Goal: Information Seeking & Learning: Learn about a topic

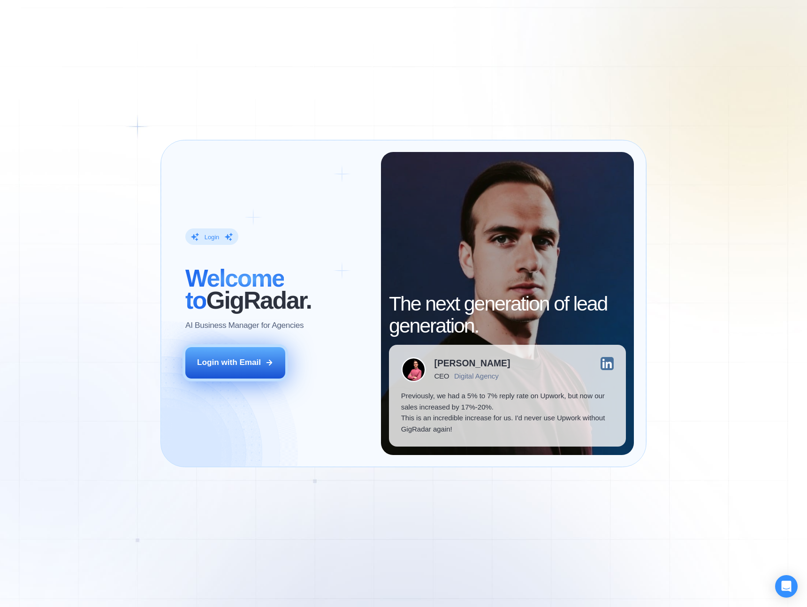
click at [240, 363] on div "Login with Email" at bounding box center [229, 362] width 64 height 11
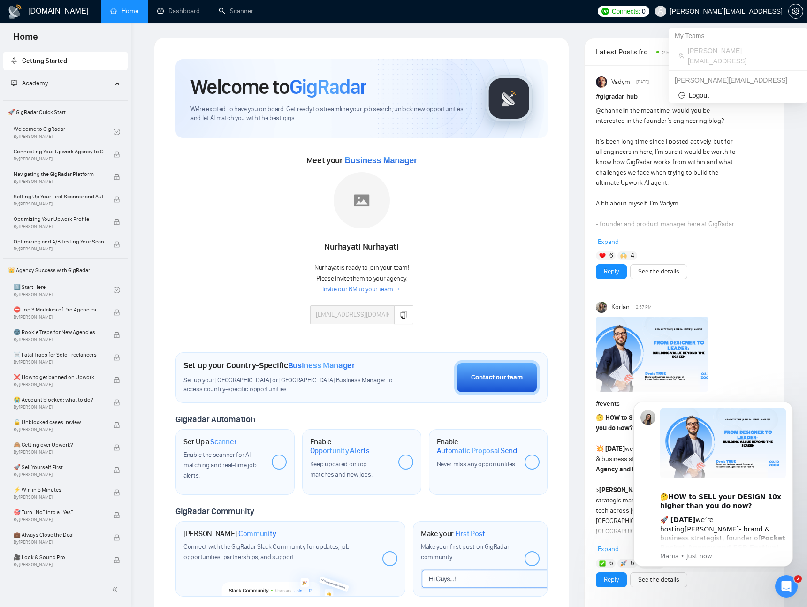
click at [737, 11] on span "[PERSON_NAME][EMAIL_ADDRESS]" at bounding box center [726, 11] width 113 height 0
click at [792, 9] on icon "setting" at bounding box center [796, 12] width 8 height 8
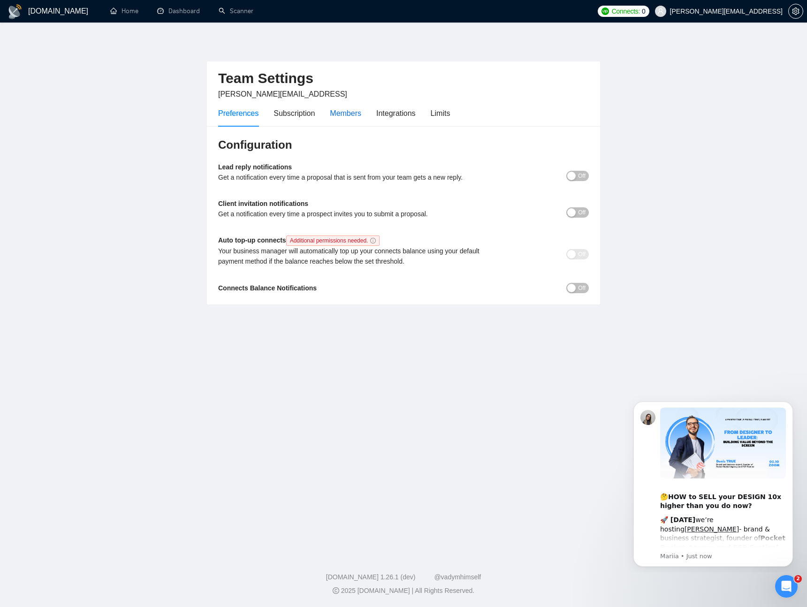
click at [351, 114] on div "Members" at bounding box center [345, 113] width 31 height 12
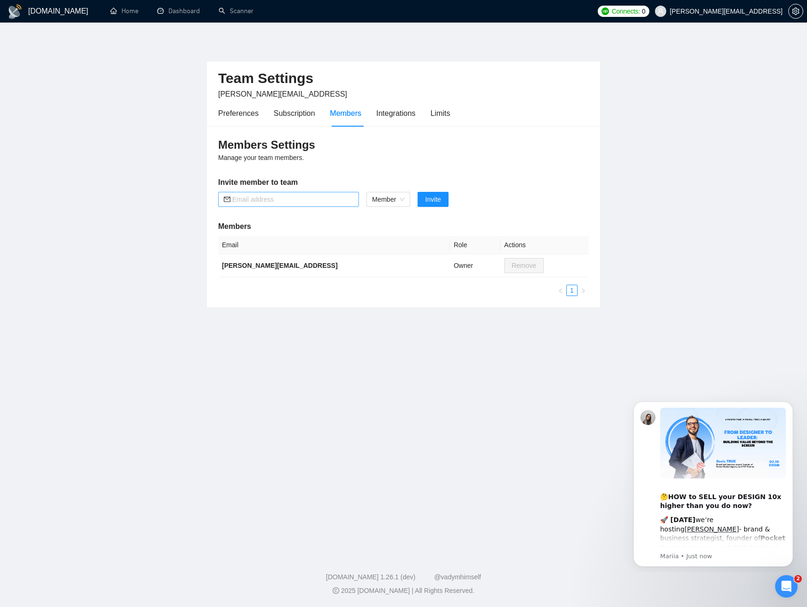
click at [285, 200] on input "text" at bounding box center [292, 199] width 121 height 10
click at [395, 203] on span "Member" at bounding box center [388, 199] width 32 height 14
type input "ionut.titei@datasap.ai"
click at [387, 222] on div "Admin" at bounding box center [388, 218] width 33 height 10
drag, startPoint x: 424, startPoint y: 201, endPoint x: 434, endPoint y: 203, distance: 10.1
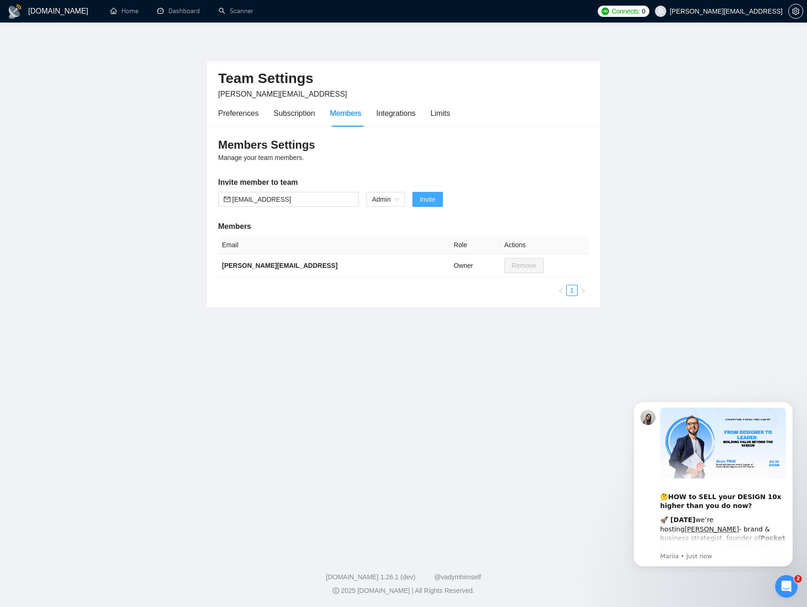
click at [424, 201] on span "Invite" at bounding box center [427, 199] width 15 height 10
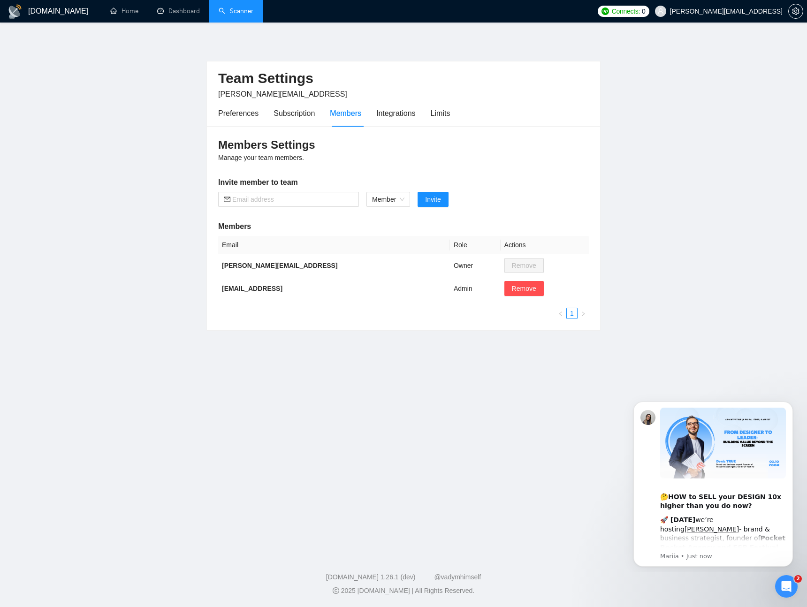
click at [243, 8] on link "Scanner" at bounding box center [236, 11] width 35 height 8
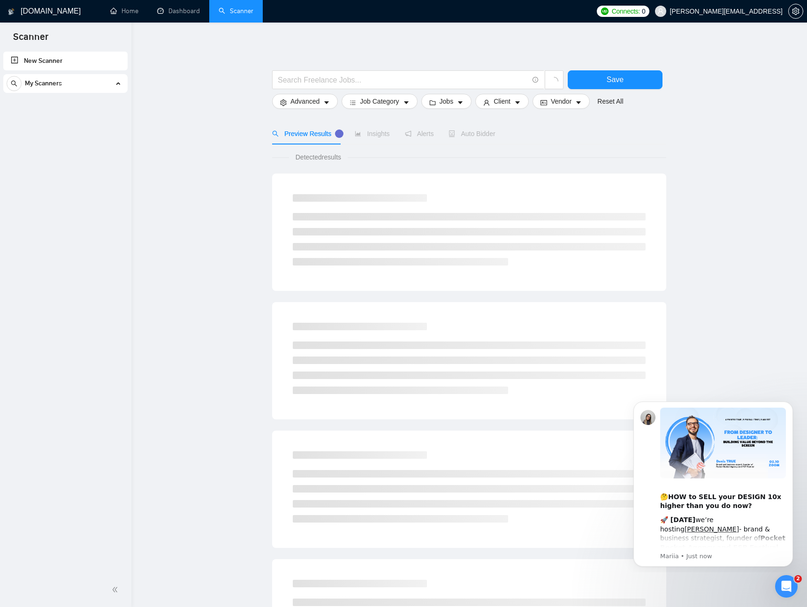
click at [107, 85] on div "My Scanners" at bounding box center [66, 83] width 118 height 19
click at [110, 85] on div "My Scanners" at bounding box center [66, 83] width 118 height 19
click at [134, 14] on link "Home" at bounding box center [124, 11] width 28 height 8
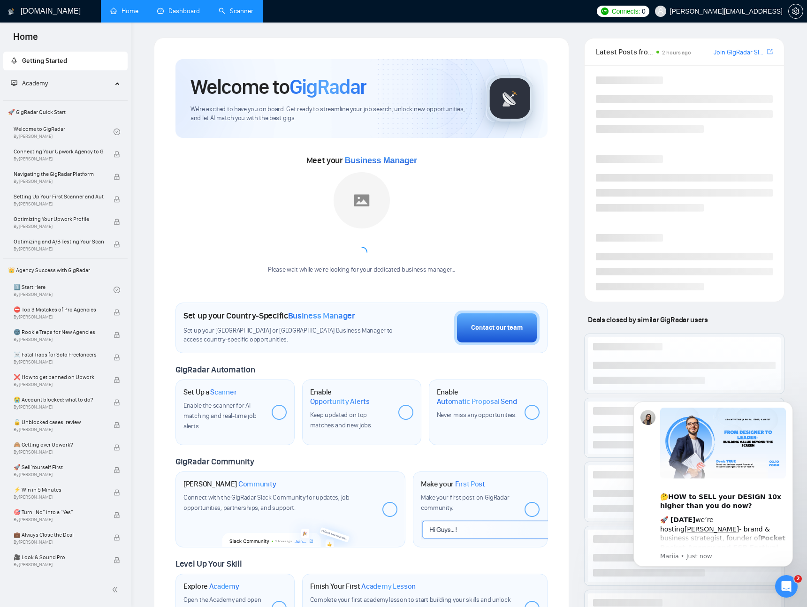
click at [180, 12] on link "Dashboard" at bounding box center [178, 11] width 43 height 8
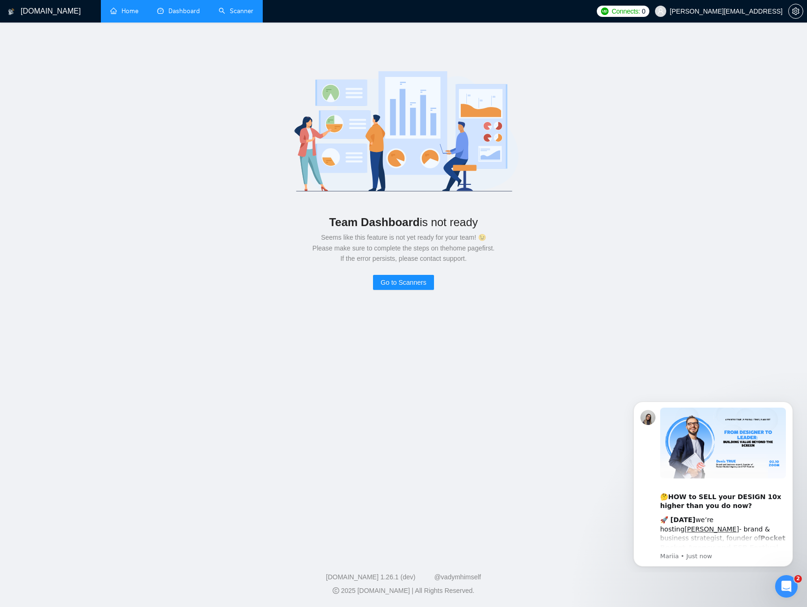
click at [123, 9] on link "Home" at bounding box center [124, 11] width 28 height 8
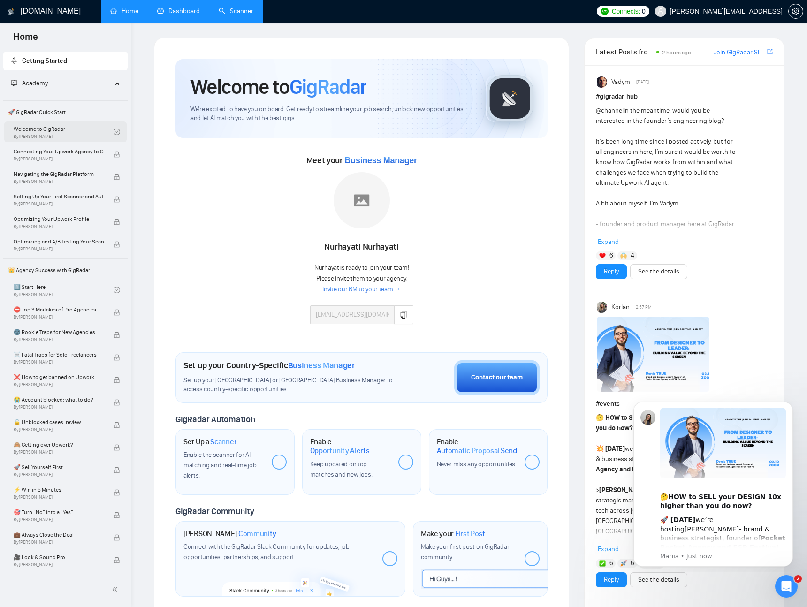
click at [57, 129] on link "Welcome to GigRadar By Vlad Timinsky" at bounding box center [64, 132] width 100 height 21
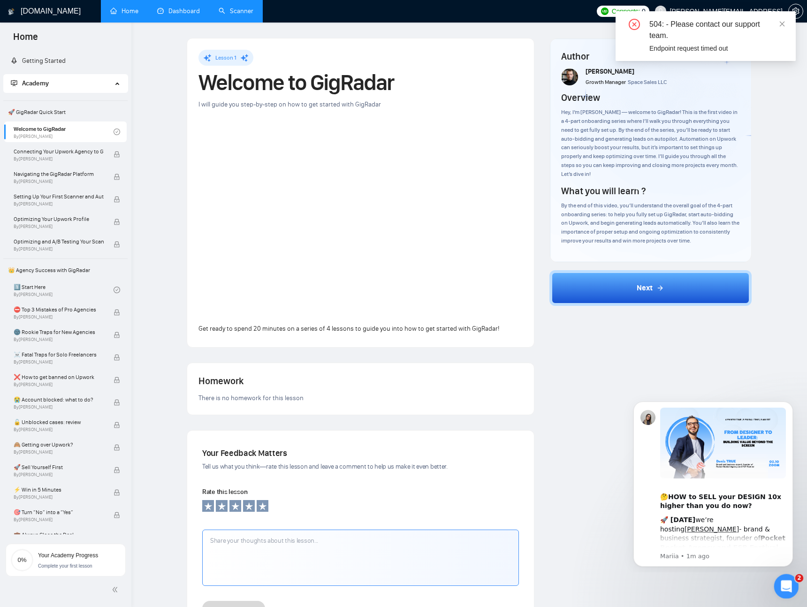
click at [784, 588] on icon "Open Intercom Messenger" at bounding box center [785, 585] width 15 height 15
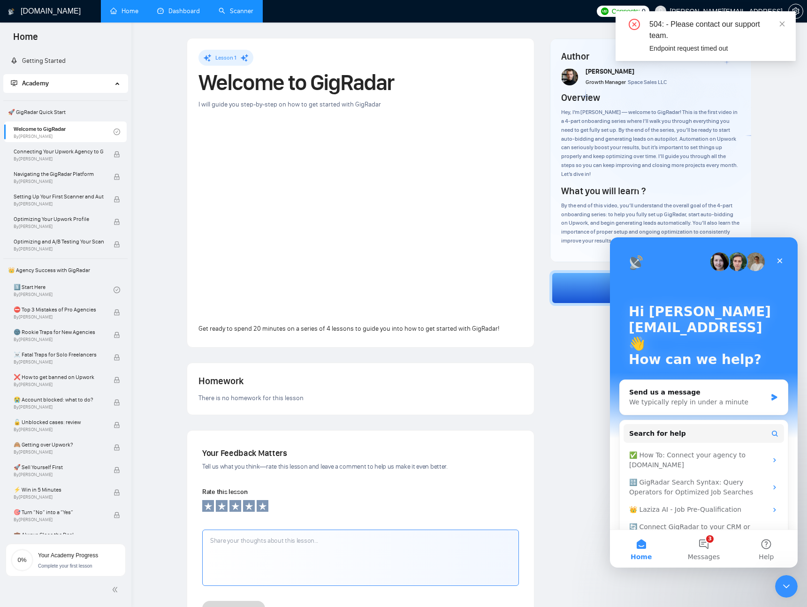
scroll to position [25, 0]
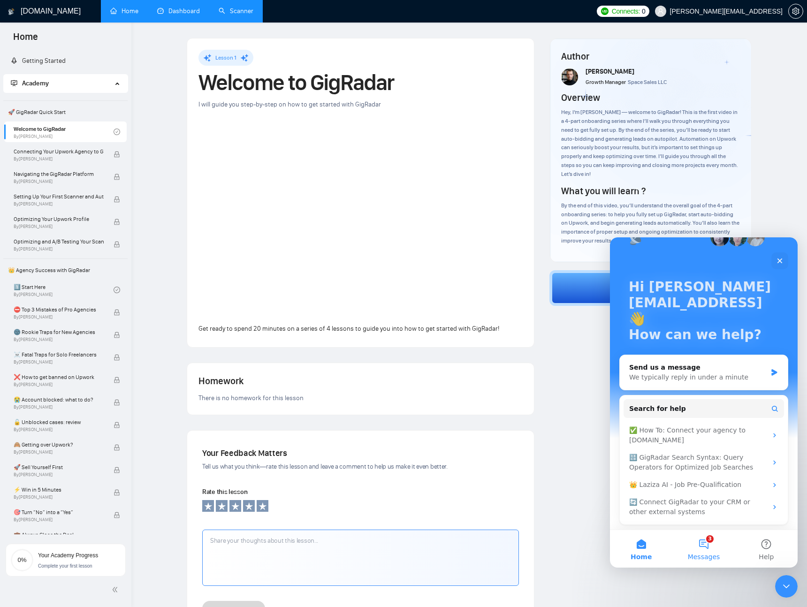
click at [703, 544] on button "3 Messages" at bounding box center [704, 549] width 62 height 38
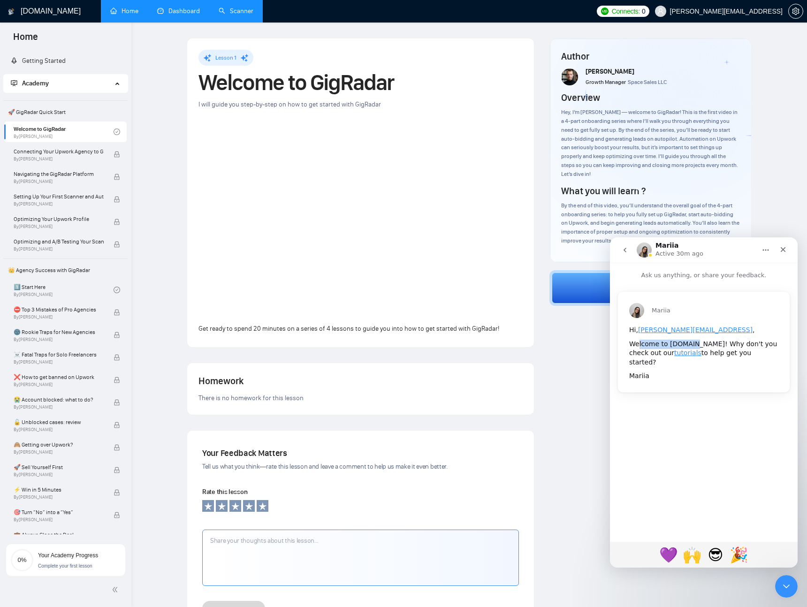
drag, startPoint x: 639, startPoint y: 343, endPoint x: 692, endPoint y: 346, distance: 53.6
click at [692, 346] on div "Welcome to GigRadar.io! Why don't you check out our tutorials to help get you s…" at bounding box center [703, 354] width 149 height 28
click at [725, 354] on div "Welcome to GigRadar.io! Why don't you check out our tutorials to help get you s…" at bounding box center [703, 354] width 149 height 28
click at [627, 250] on icon "go back" at bounding box center [625, 250] width 8 height 8
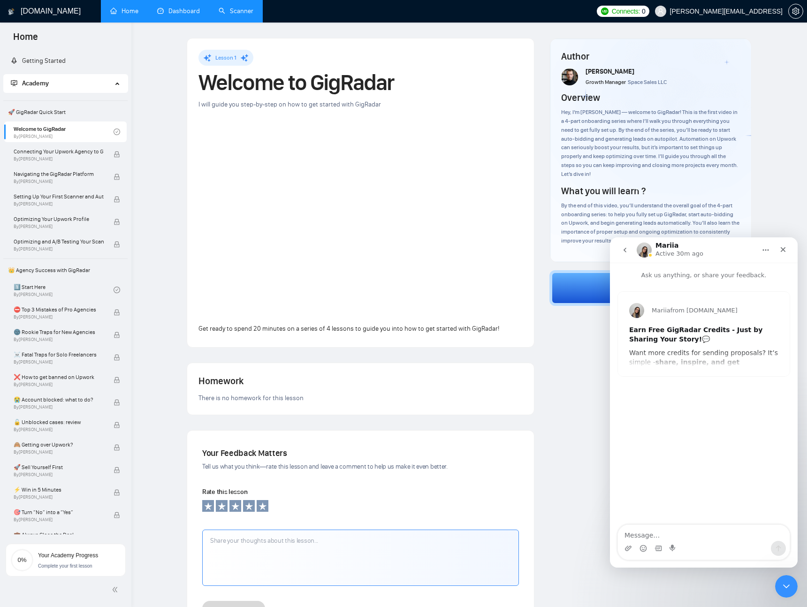
scroll to position [0, 0]
click at [699, 360] on div "Mariia from GigRadar.io Earn Free GigRadar Credits - Just by Sharing Your Story…" at bounding box center [704, 334] width 172 height 84
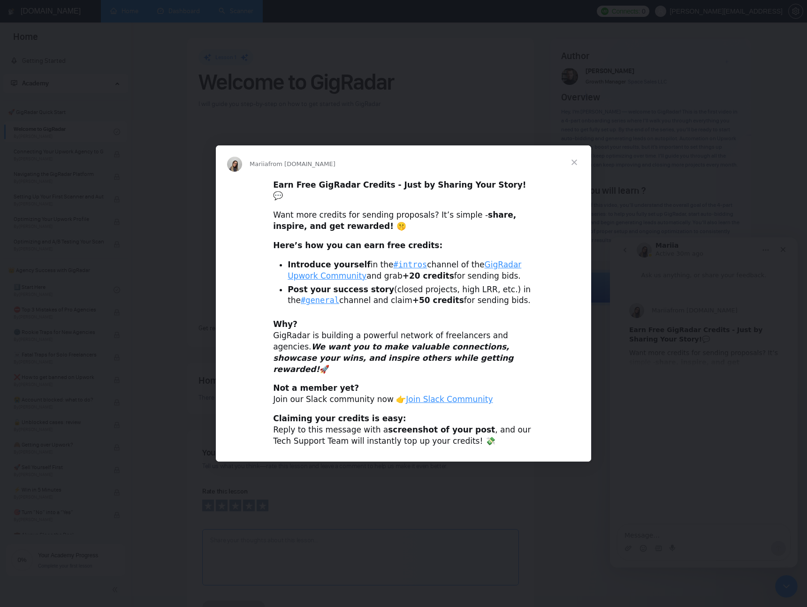
scroll to position [0, 0]
drag, startPoint x: 407, startPoint y: 197, endPoint x: 458, endPoint y: 199, distance: 51.2
click at [459, 190] on b "Earn Free GigRadar Credits - Just by Sharing Your Story!" at bounding box center [399, 184] width 253 height 9
drag, startPoint x: 276, startPoint y: 216, endPoint x: 323, endPoint y: 226, distance: 47.5
click at [323, 226] on div "Want more credits for sending proposals? It’s simple - share, inspire, and get …" at bounding box center [403, 221] width 261 height 23
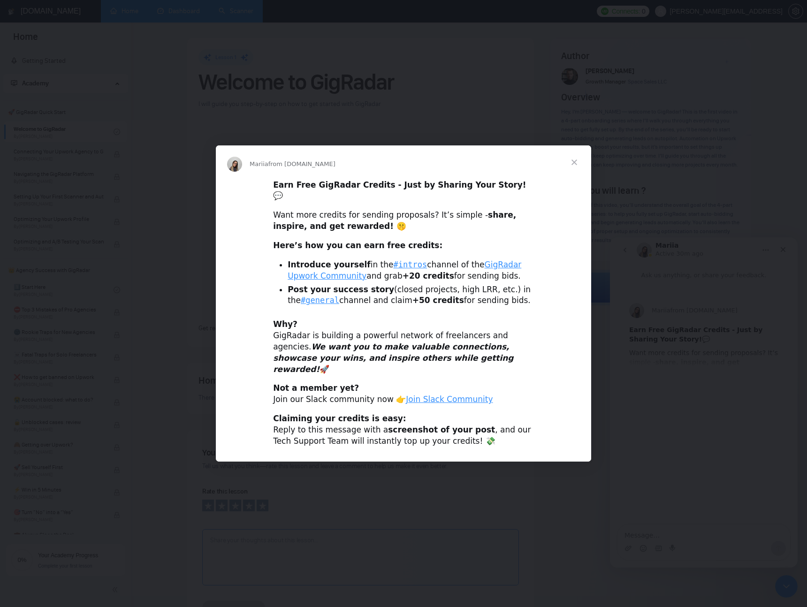
click at [290, 245] on b "Here’s how you can earn free credits:" at bounding box center [357, 245] width 169 height 9
drag, startPoint x: 276, startPoint y: 245, endPoint x: 406, endPoint y: 246, distance: 130.0
click at [406, 246] on b "Here’s how you can earn free credits:" at bounding box center [357, 245] width 169 height 9
drag, startPoint x: 294, startPoint y: 266, endPoint x: 370, endPoint y: 267, distance: 76.0
click at [370, 267] on li "Introduce yourself in the #intros channel of the GigRadar Upwork Community and …" at bounding box center [411, 271] width 246 height 23
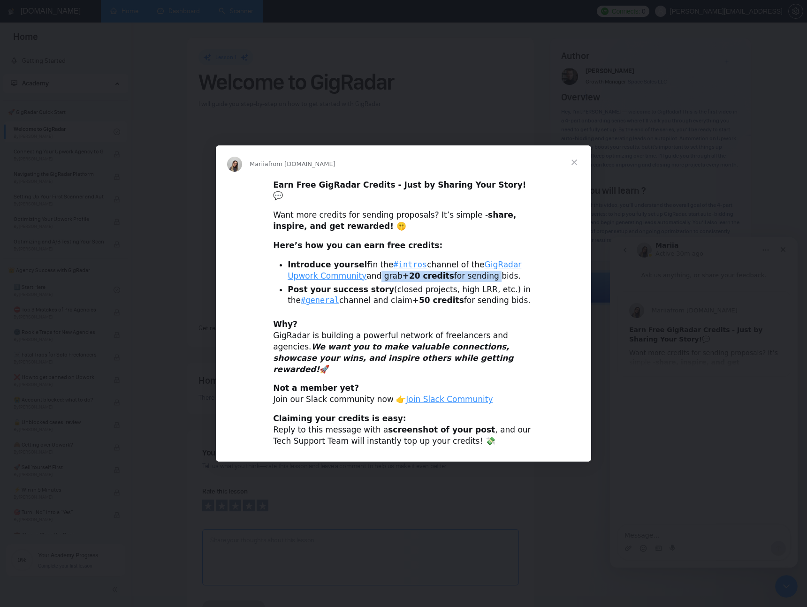
drag, startPoint x: 349, startPoint y: 277, endPoint x: 449, endPoint y: 276, distance: 100.0
click at [449, 276] on li "Introduce yourself in the #intros channel of the GigRadar Upwork Community and …" at bounding box center [411, 271] width 246 height 23
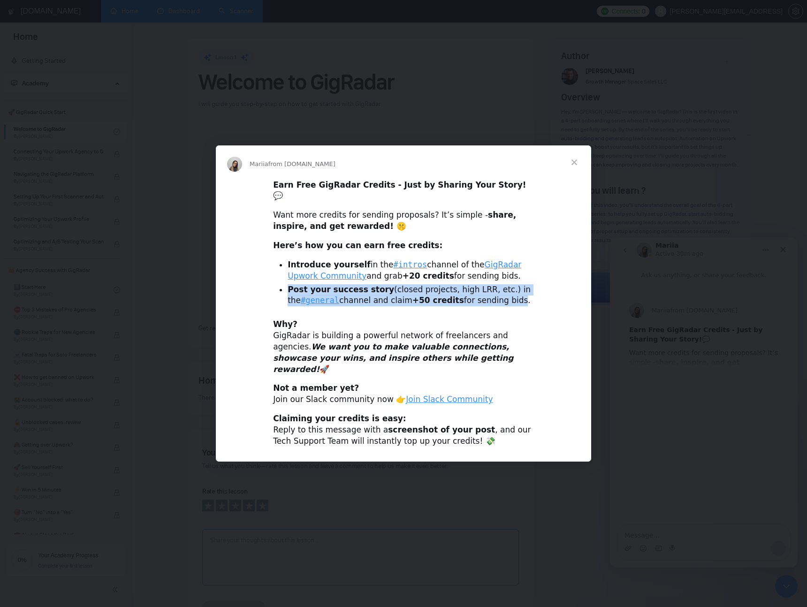
drag, startPoint x: 289, startPoint y: 289, endPoint x: 493, endPoint y: 304, distance: 205.2
click at [493, 304] on li "Post your success story (closed projects, high LRR, etc.) in the #general chann…" at bounding box center [411, 295] width 246 height 23
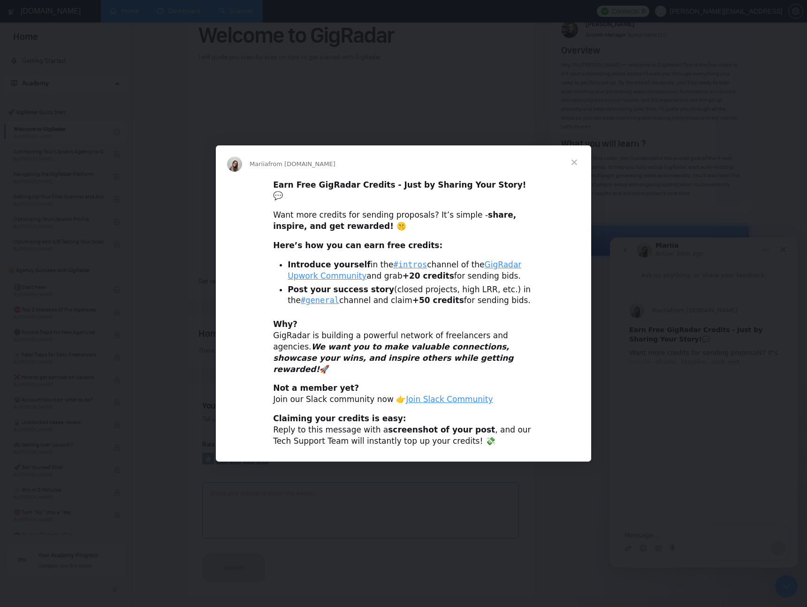
click at [578, 173] on span "Close" at bounding box center [575, 162] width 34 height 34
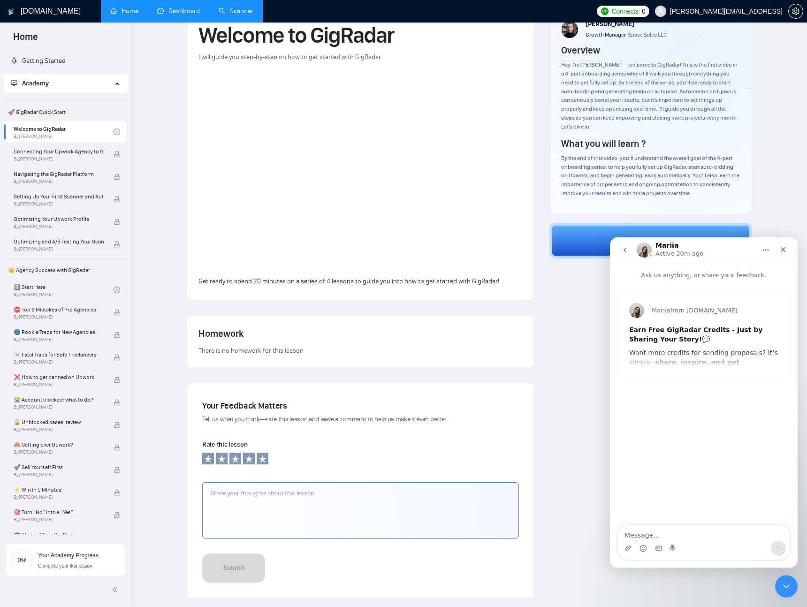
click at [621, 252] on icon "go back" at bounding box center [625, 250] width 8 height 8
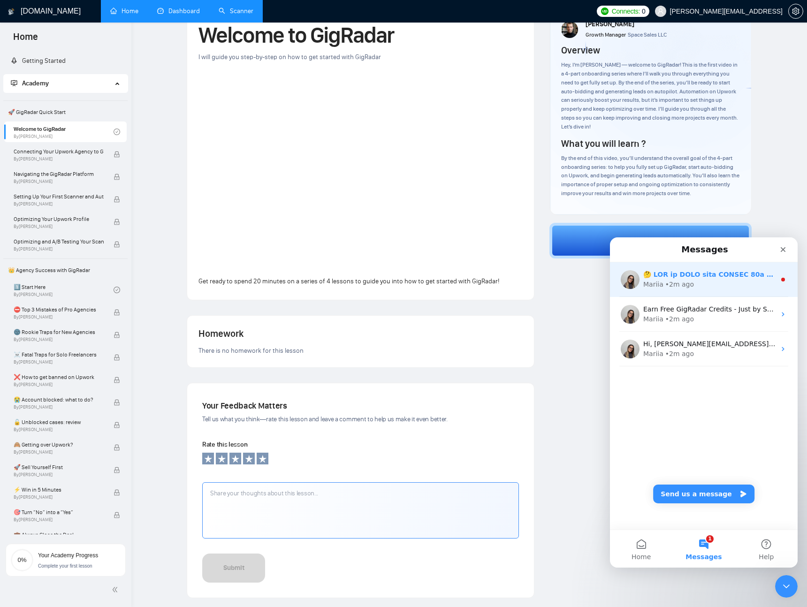
click at [701, 283] on div "Mariia • 2m ago" at bounding box center [709, 285] width 132 height 10
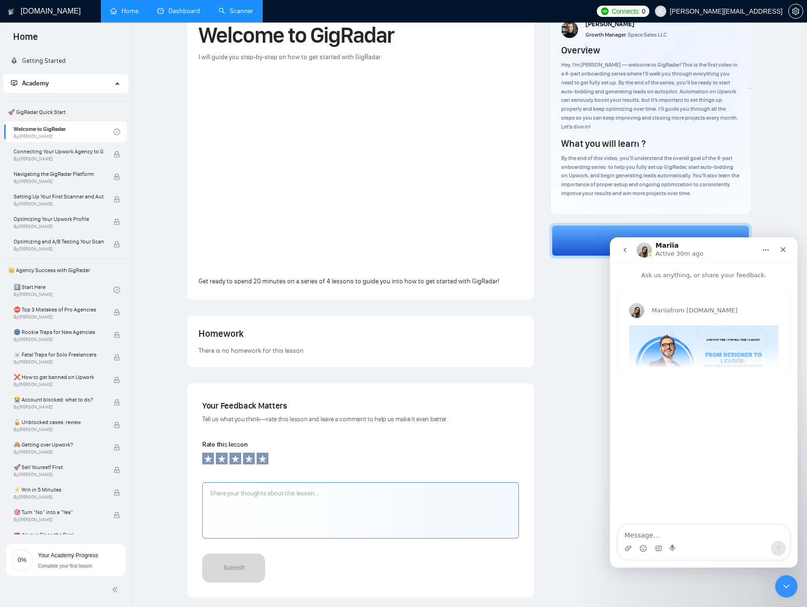
click at [693, 358] on div "Mariia from GigRadar.io 🤔 HOW to SELL your DESIGN 10x higher than you do now? 🚀…" at bounding box center [704, 334] width 172 height 84
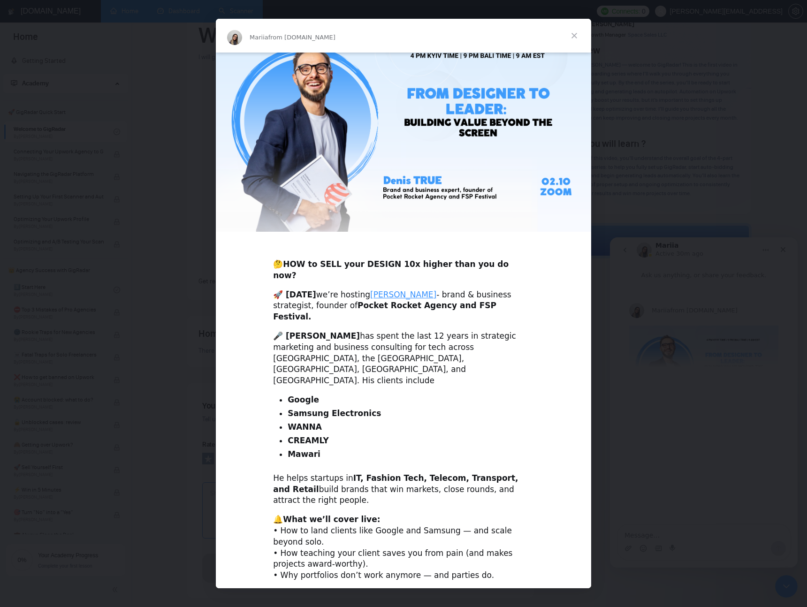
scroll to position [32, 0]
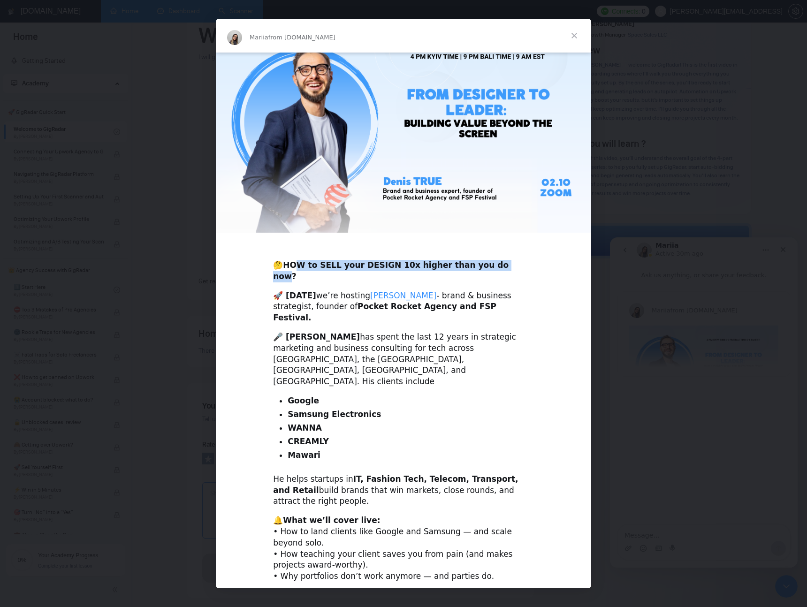
drag, startPoint x: 311, startPoint y: 262, endPoint x: 489, endPoint y: 267, distance: 177.9
click at [489, 267] on b "HOW to SELL your DESIGN 10x higher than you do now?" at bounding box center [391, 270] width 236 height 21
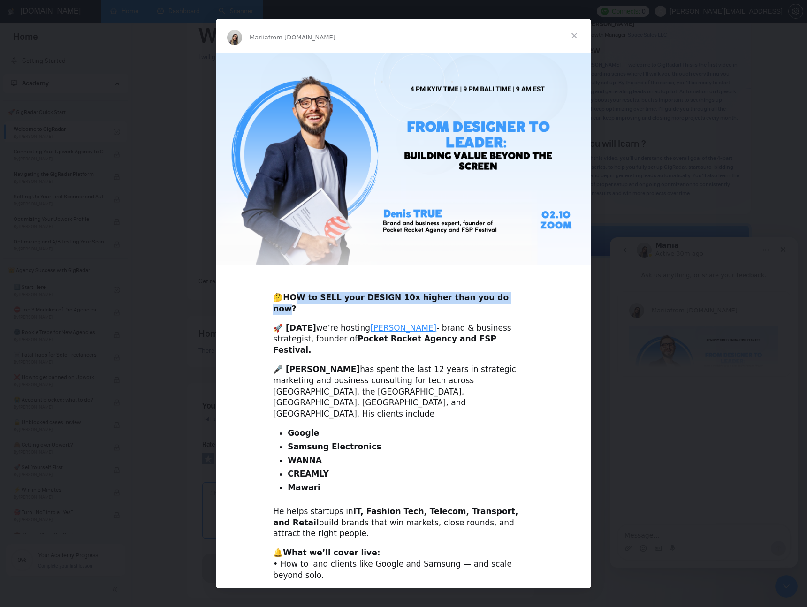
scroll to position [35, 0]
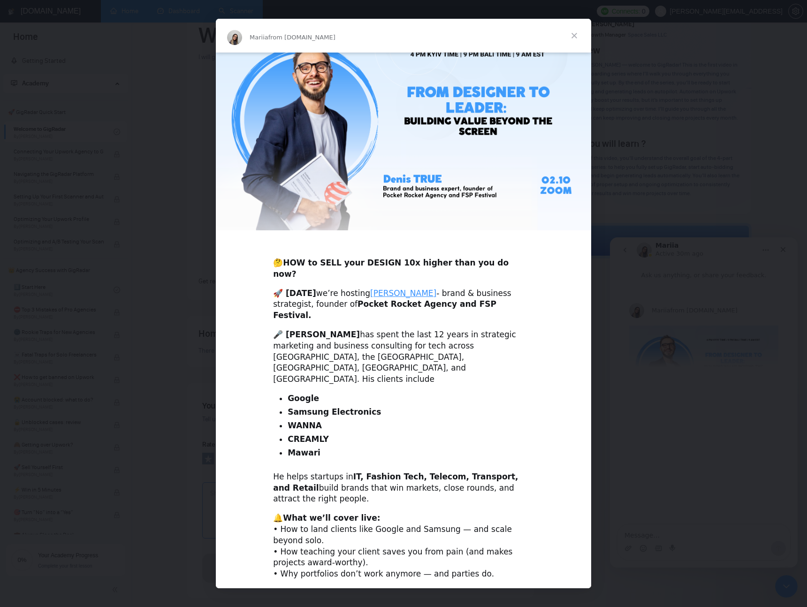
click at [701, 166] on div "Intercom messenger" at bounding box center [403, 303] width 807 height 607
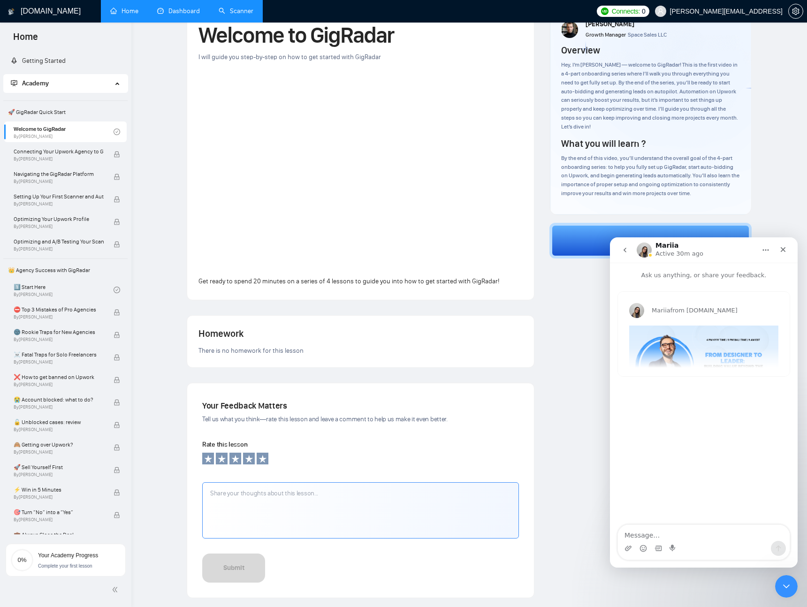
drag, startPoint x: 527, startPoint y: 408, endPoint x: 566, endPoint y: 396, distance: 40.8
click at [527, 408] on div "Your Feedback Matters Tell us what you think—rate this lesson and leave a comme…" at bounding box center [360, 490] width 347 height 214
click at [784, 252] on icon "Close" at bounding box center [784, 250] width 8 height 8
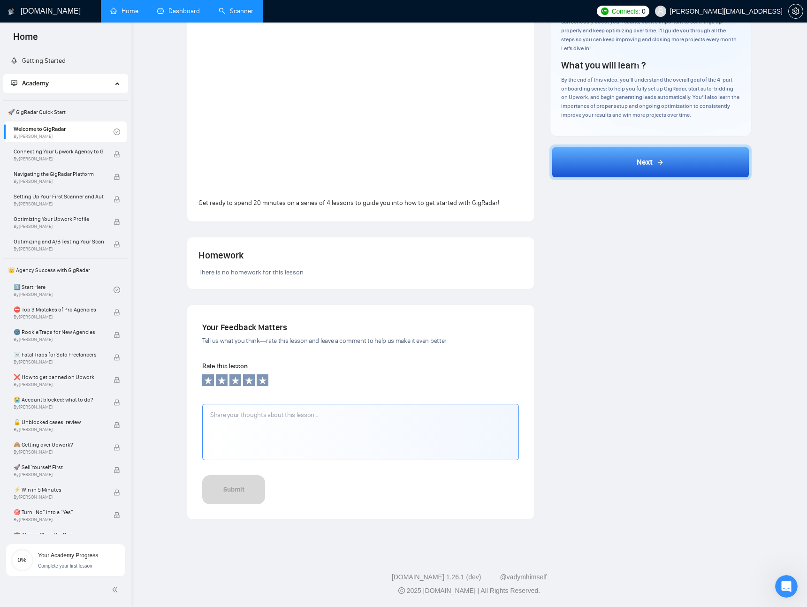
scroll to position [0, 0]
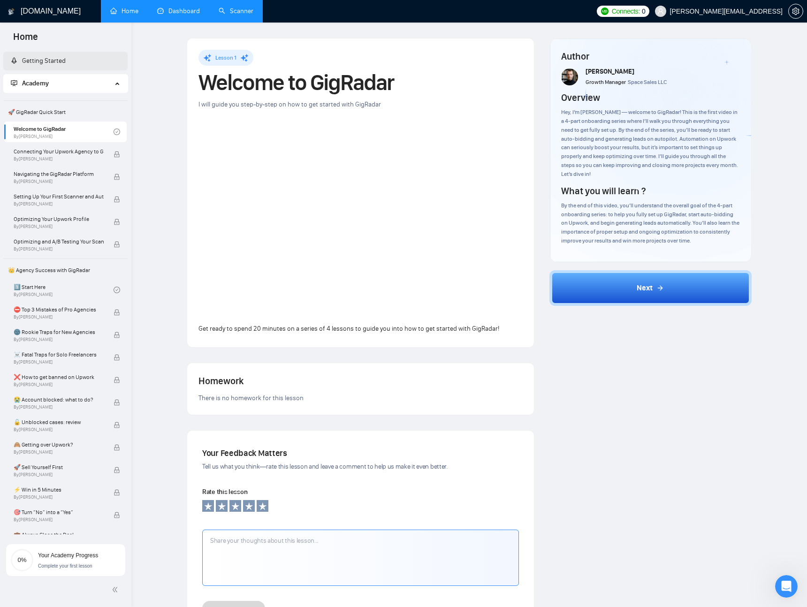
click at [66, 63] on link "Getting Started" at bounding box center [38, 61] width 55 height 8
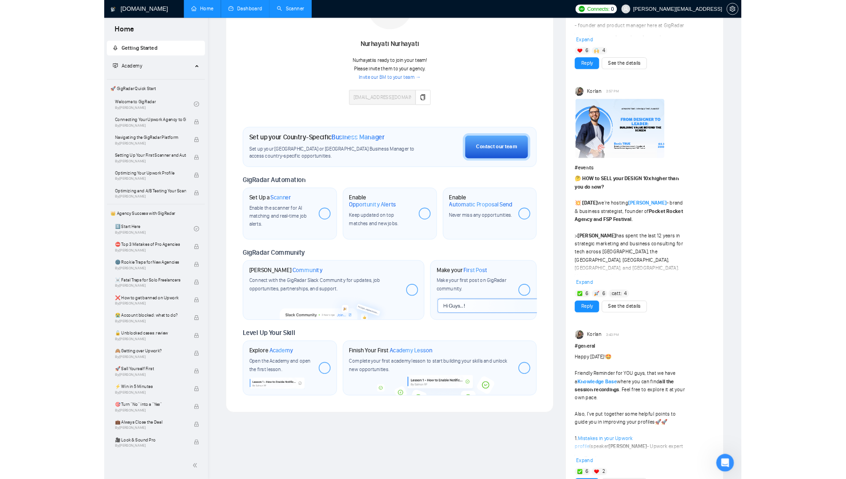
scroll to position [199, 0]
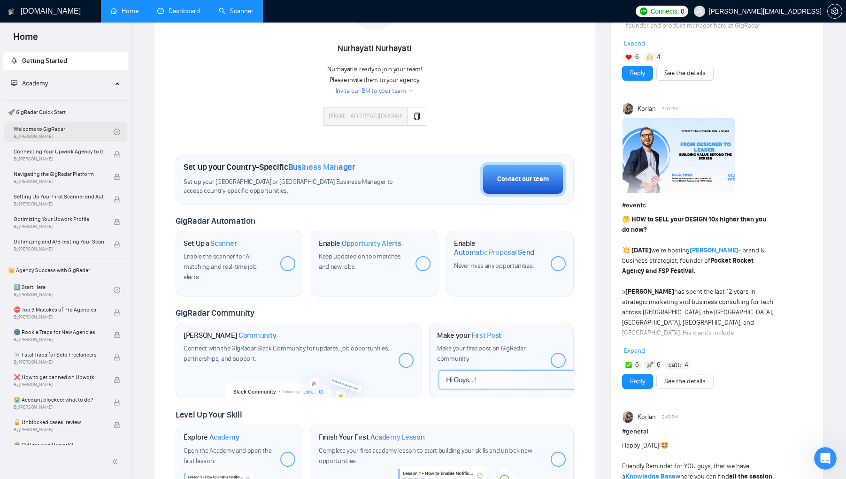
click at [60, 134] on link "Welcome to GigRadar By Vlad Timinsky" at bounding box center [64, 132] width 100 height 21
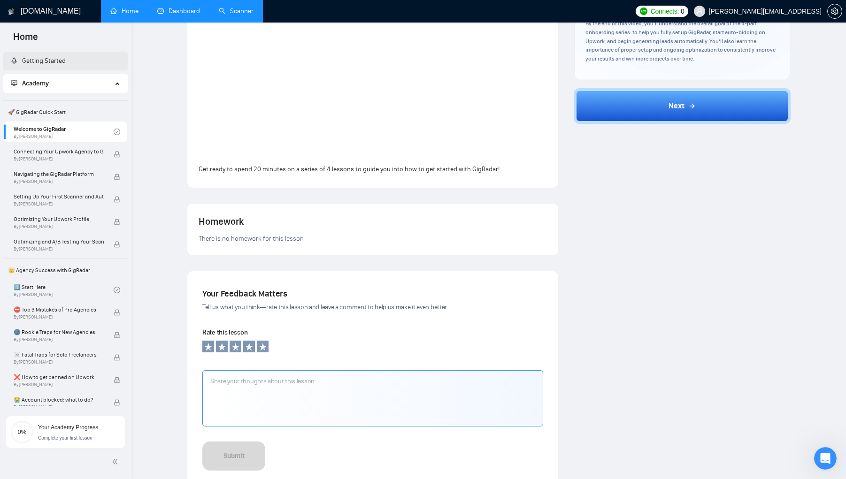
scroll to position [175, 0]
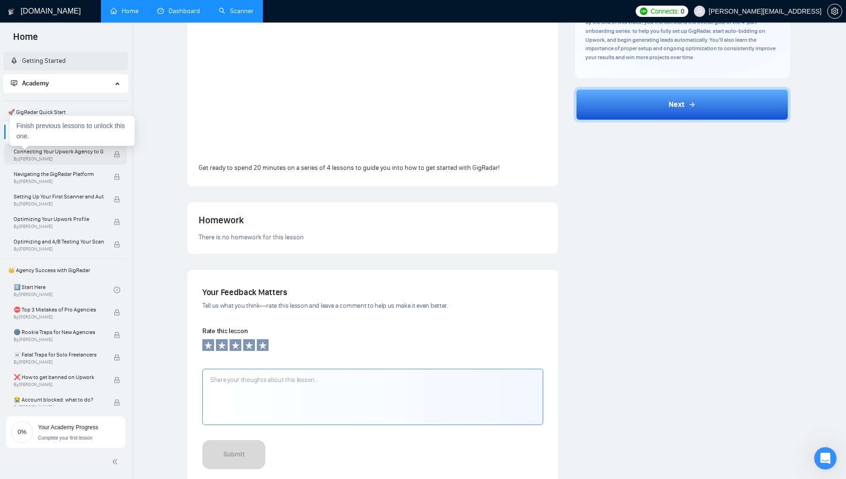
click at [49, 151] on span "Connecting Your Upwork Agency to GigRadar" at bounding box center [59, 151] width 90 height 9
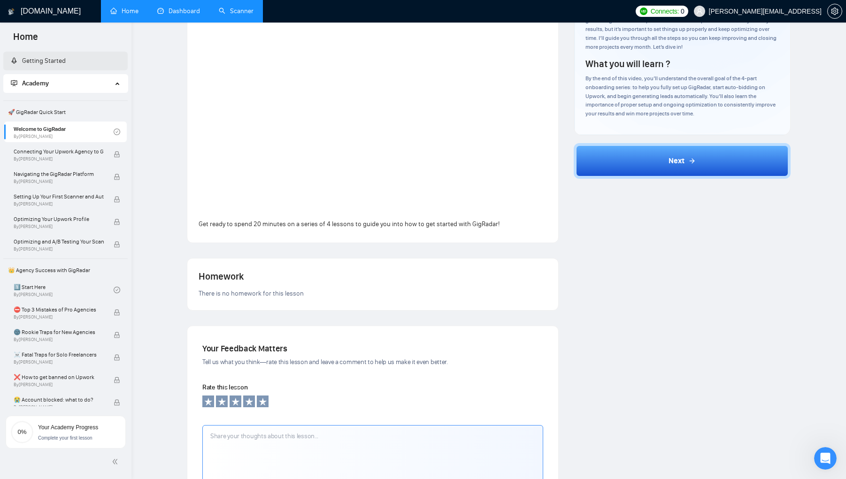
scroll to position [37, 0]
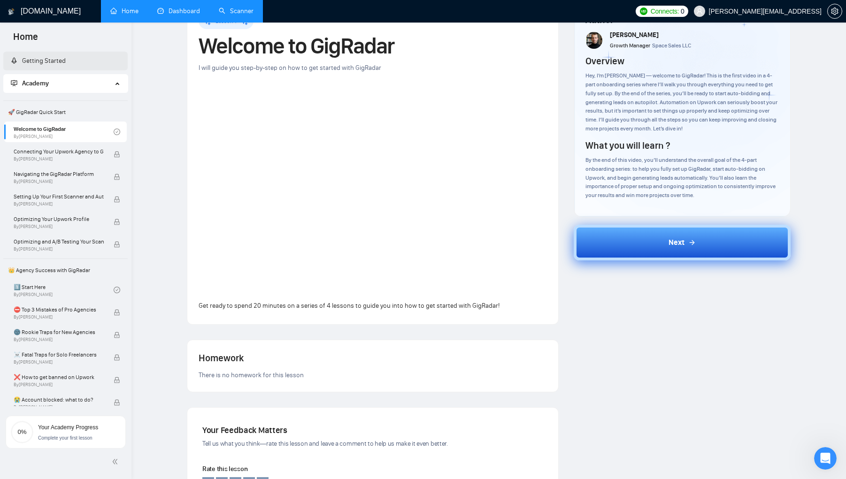
click at [660, 235] on button "Next" at bounding box center [681, 243] width 217 height 36
